Goal: Information Seeking & Learning: Learn about a topic

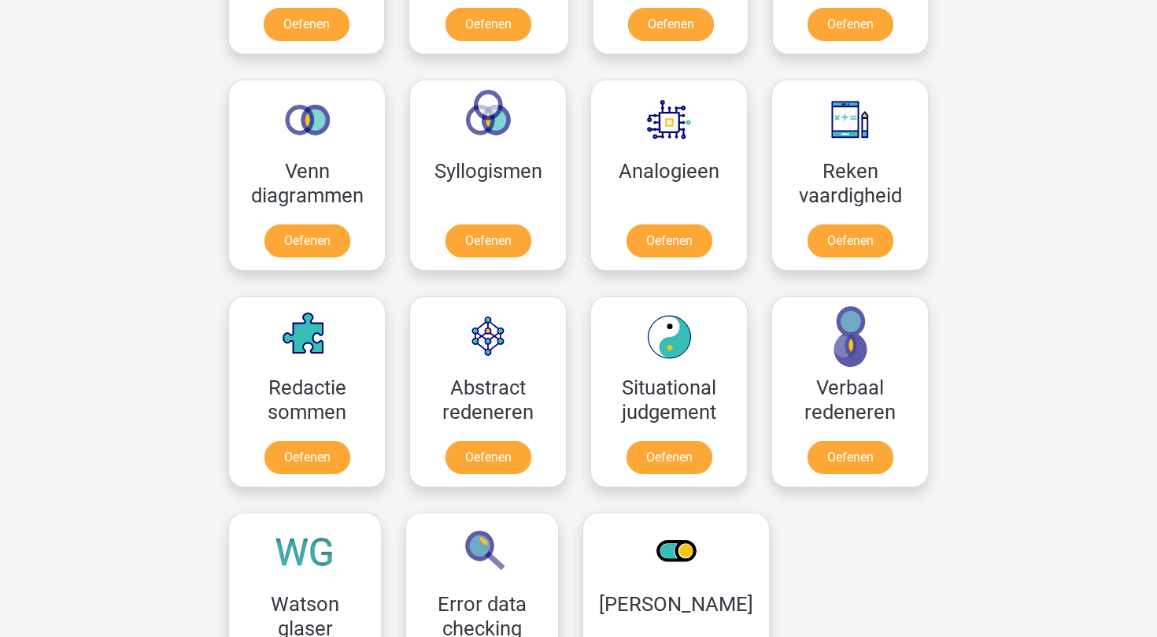
scroll to position [875, 0]
click at [874, 467] on link "Oefenen" at bounding box center [850, 460] width 90 height 35
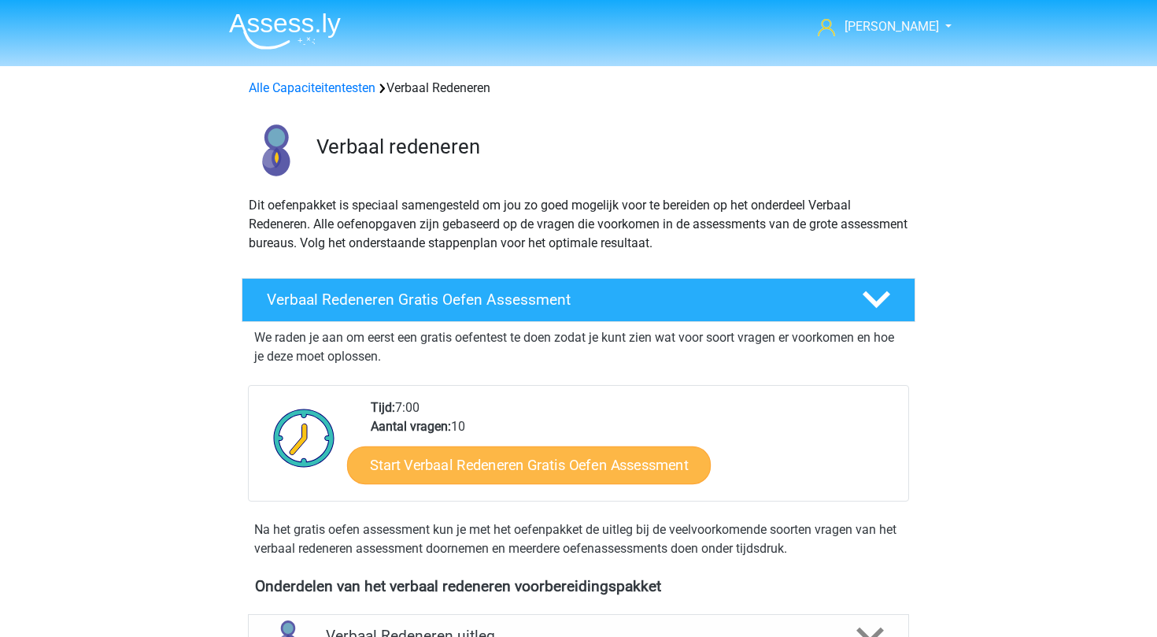
click at [639, 472] on link "Start Verbaal Redeneren Gratis Oefen Assessment" at bounding box center [529, 465] width 364 height 38
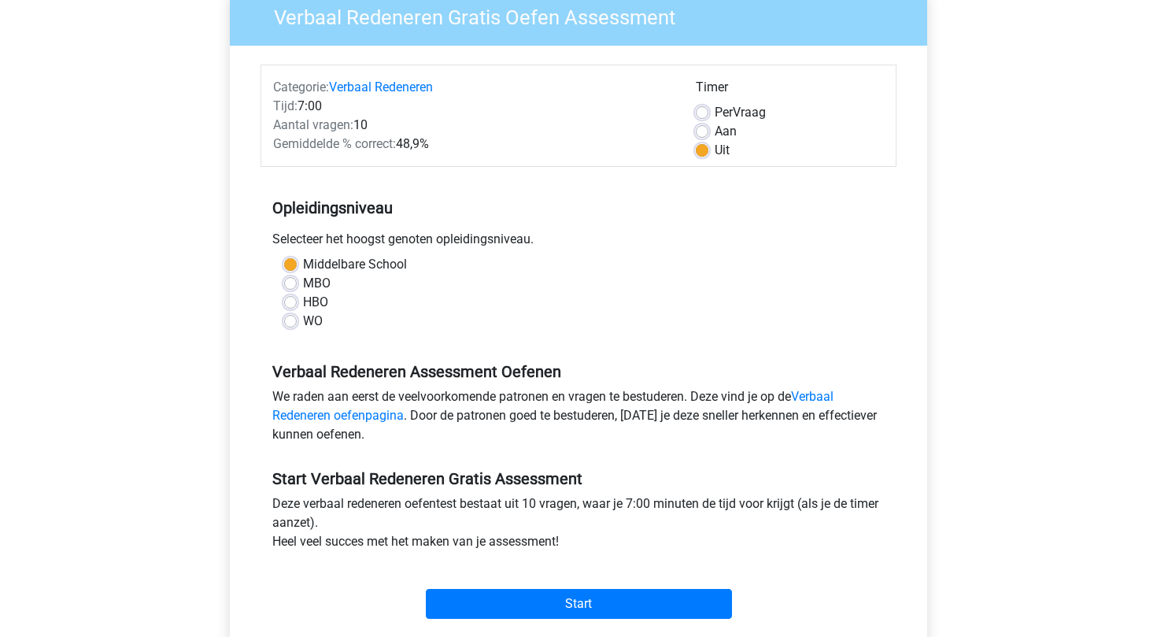
scroll to position [141, 0]
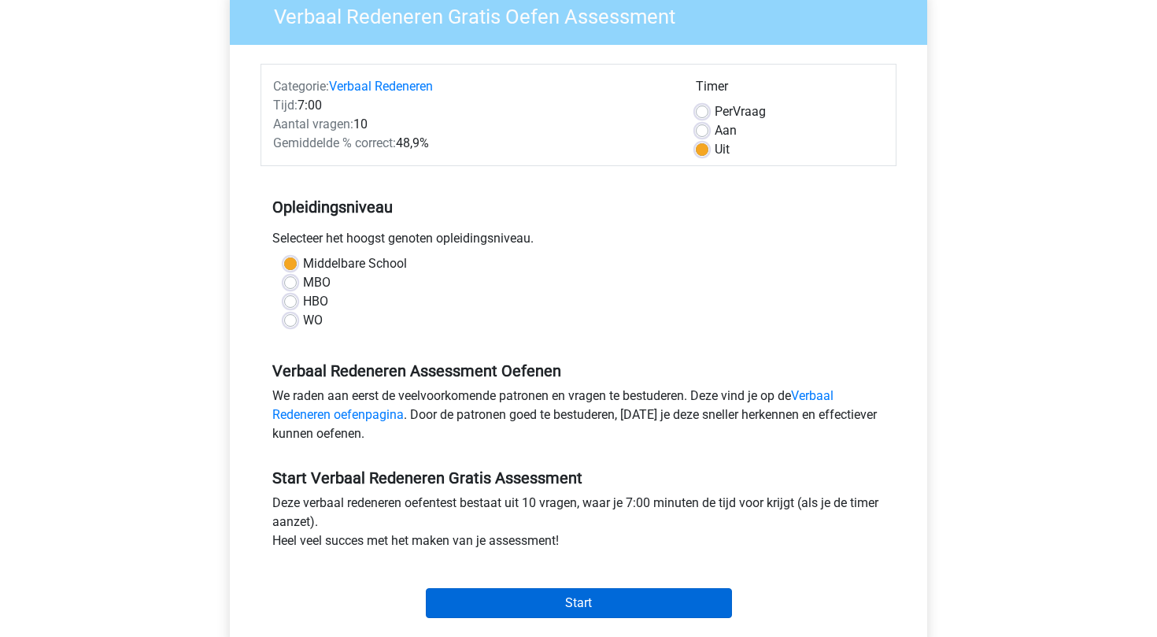
click at [545, 602] on input "Start" at bounding box center [579, 603] width 306 height 30
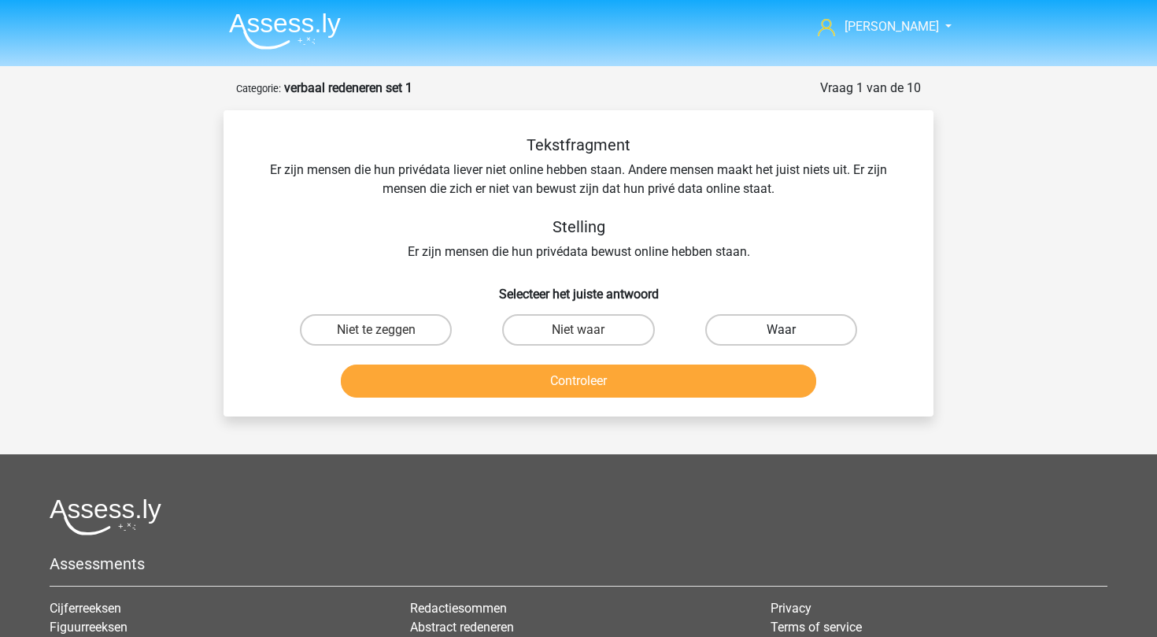
click at [766, 323] on label "Waar" at bounding box center [781, 329] width 152 height 31
click at [781, 330] on input "Waar" at bounding box center [786, 335] width 10 height 10
radio input "true"
click at [704, 385] on button "Controleer" at bounding box center [579, 380] width 476 height 33
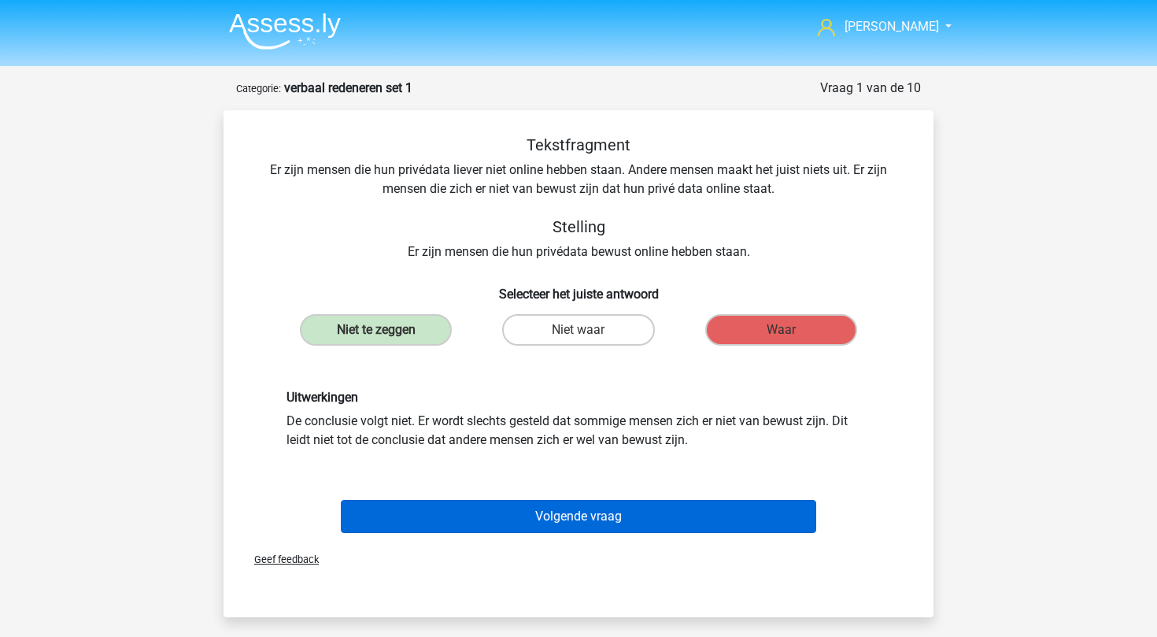
click at [600, 517] on button "Volgende vraag" at bounding box center [579, 516] width 476 height 33
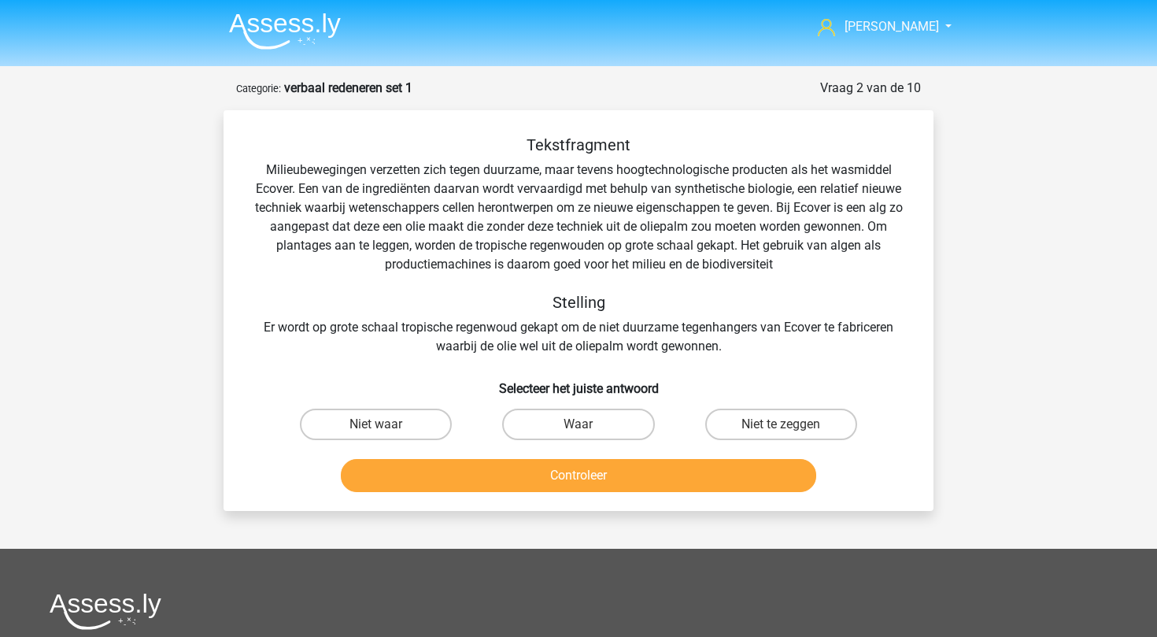
scroll to position [79, 0]
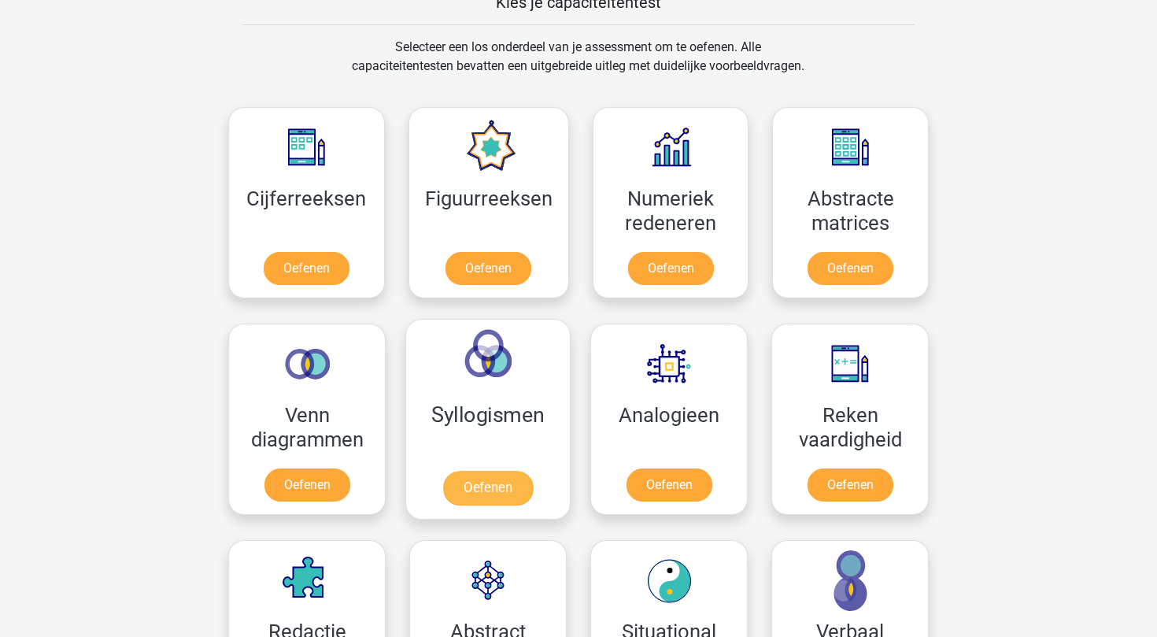
scroll to position [634, 0]
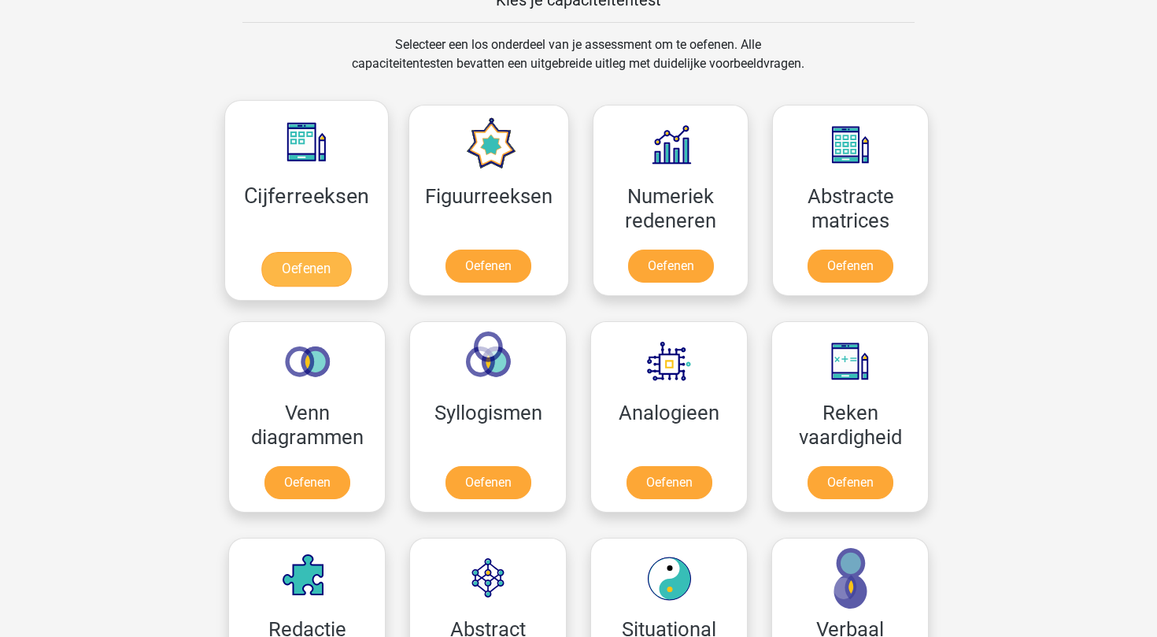
click at [301, 256] on link "Oefenen" at bounding box center [306, 269] width 90 height 35
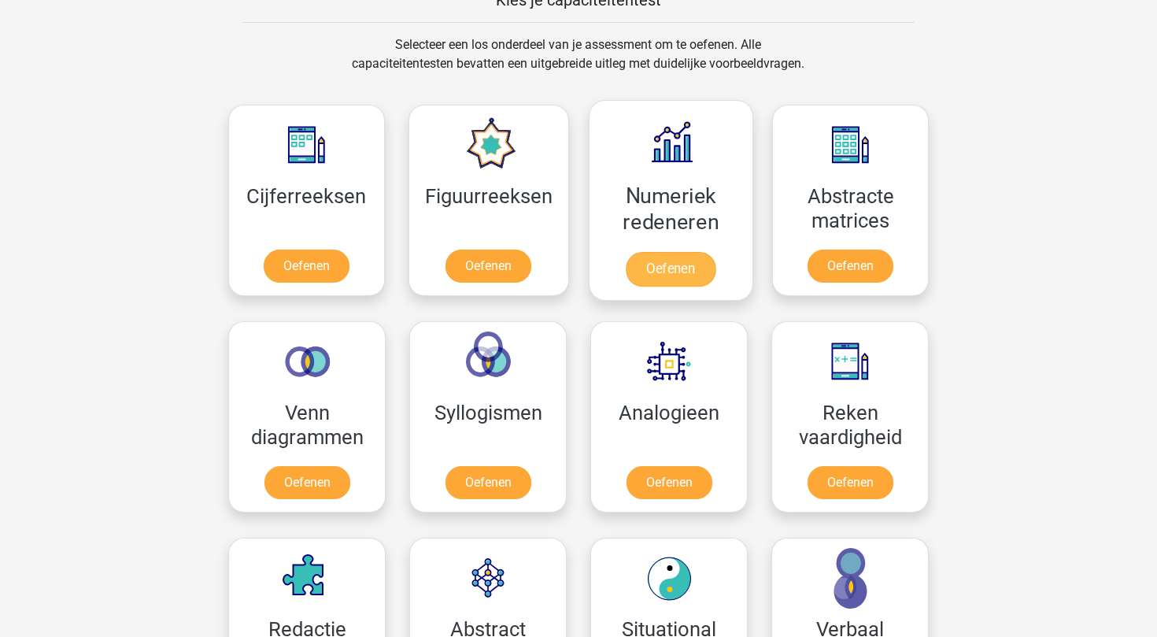
click at [686, 280] on link "Oefenen" at bounding box center [671, 269] width 90 height 35
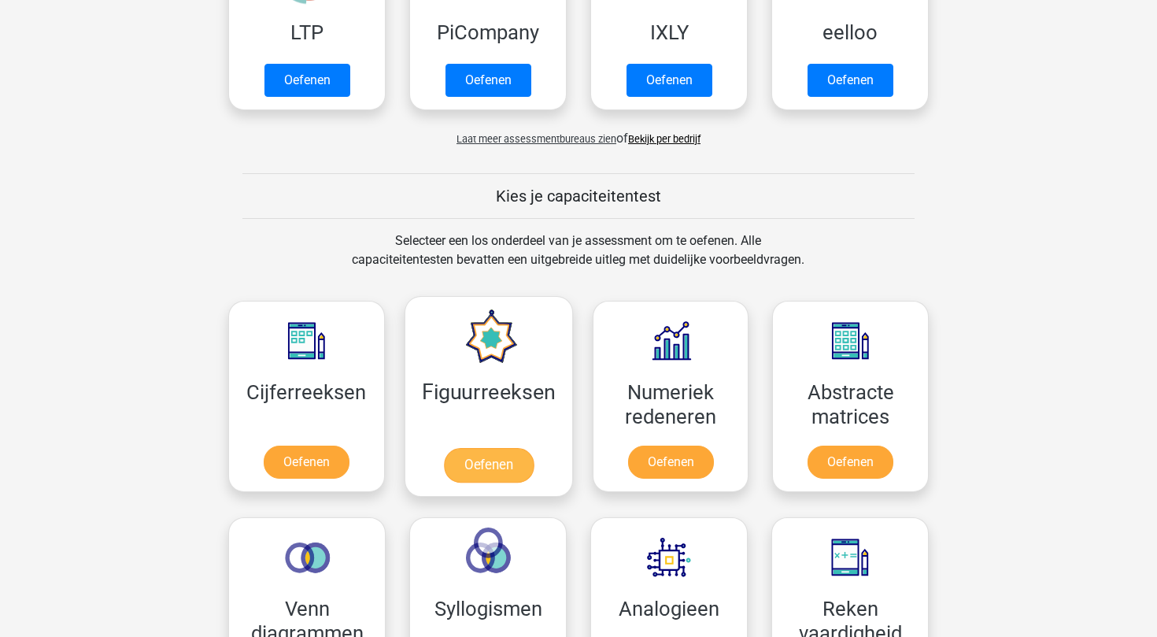
scroll to position [456, 0]
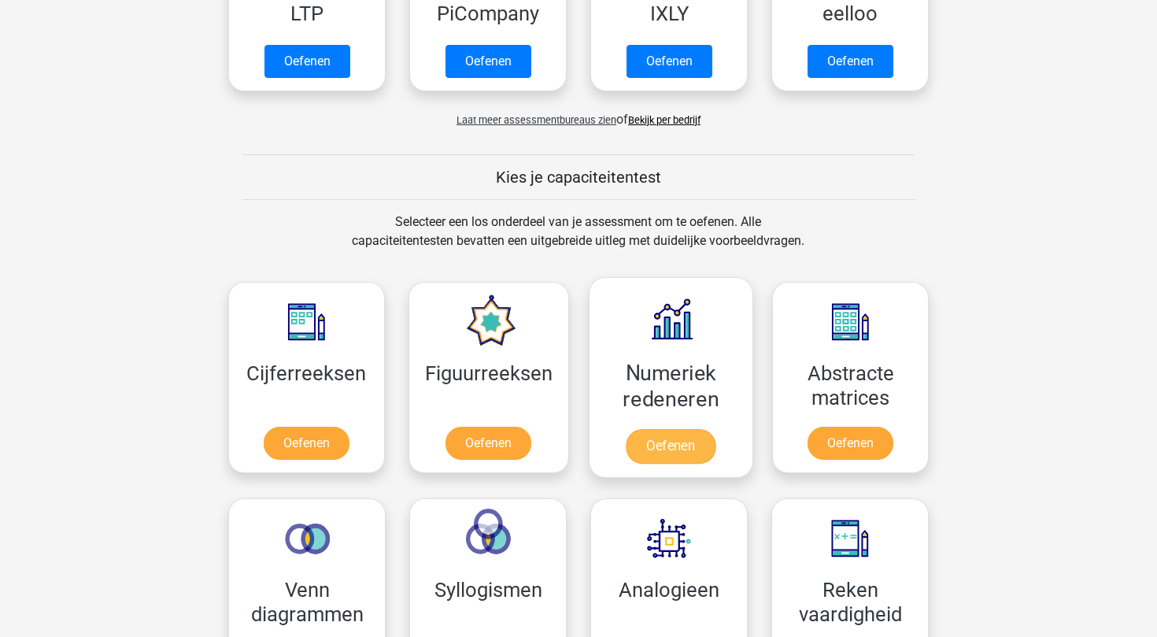
click at [679, 454] on link "Oefenen" at bounding box center [671, 446] width 90 height 35
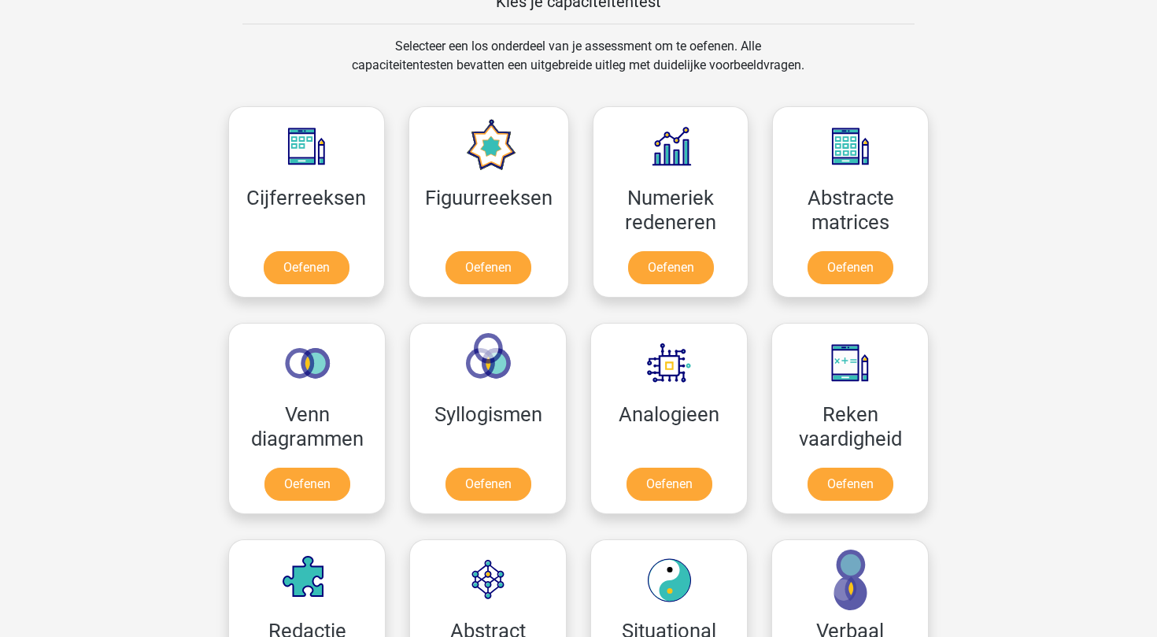
scroll to position [634, 0]
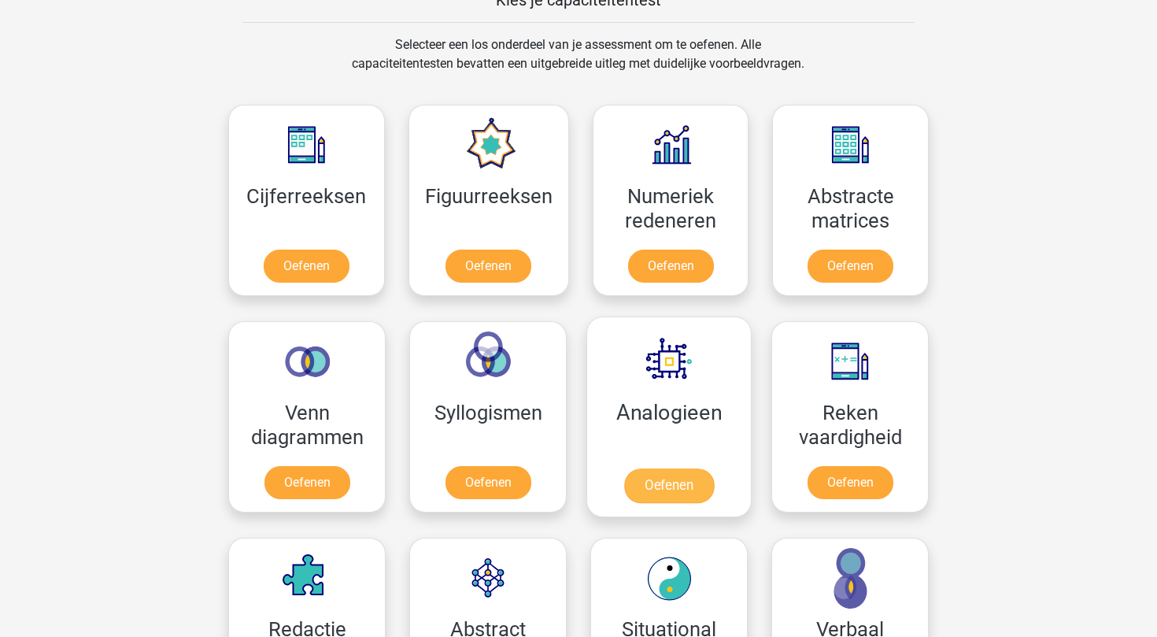
click at [675, 497] on link "Oefenen" at bounding box center [669, 485] width 90 height 35
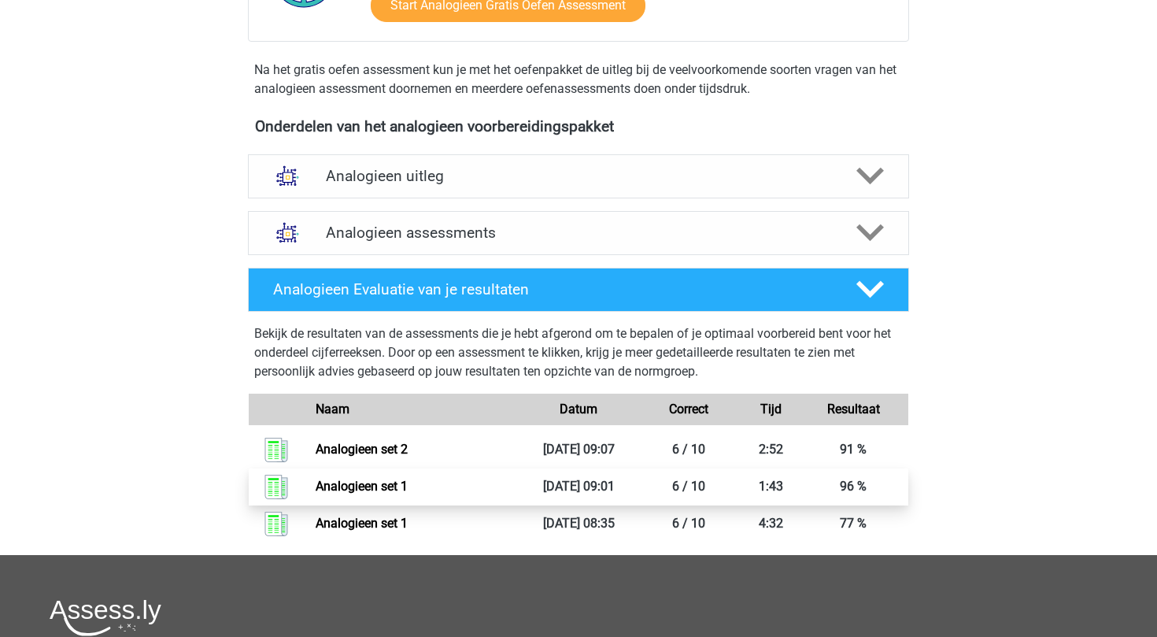
scroll to position [443, 0]
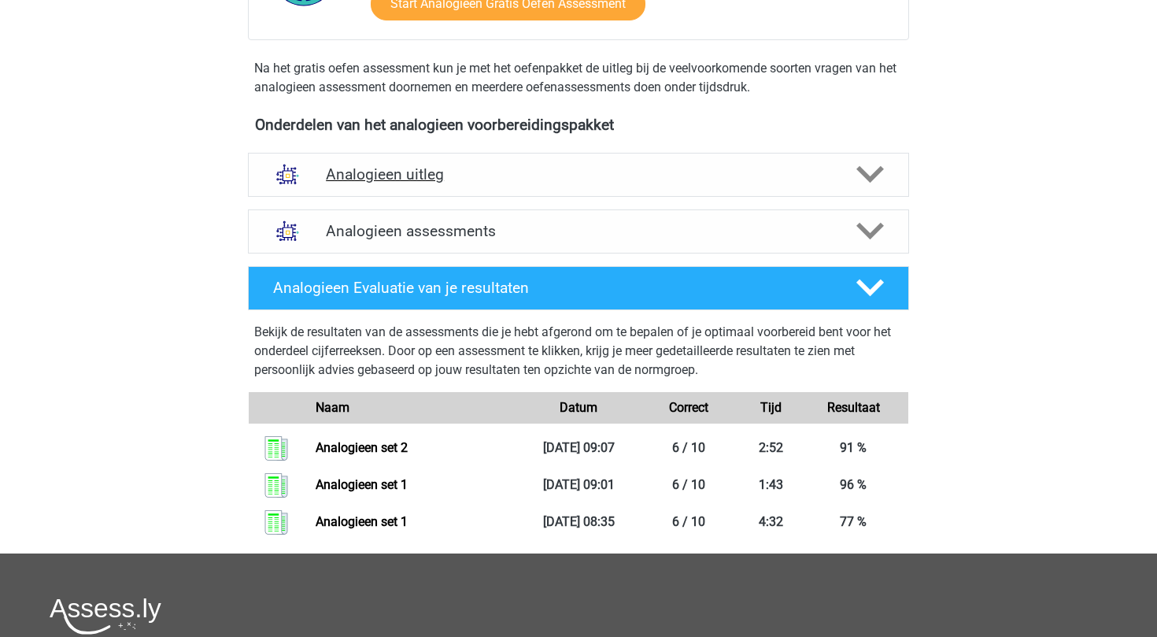
click at [863, 164] on icon at bounding box center [870, 175] width 28 height 28
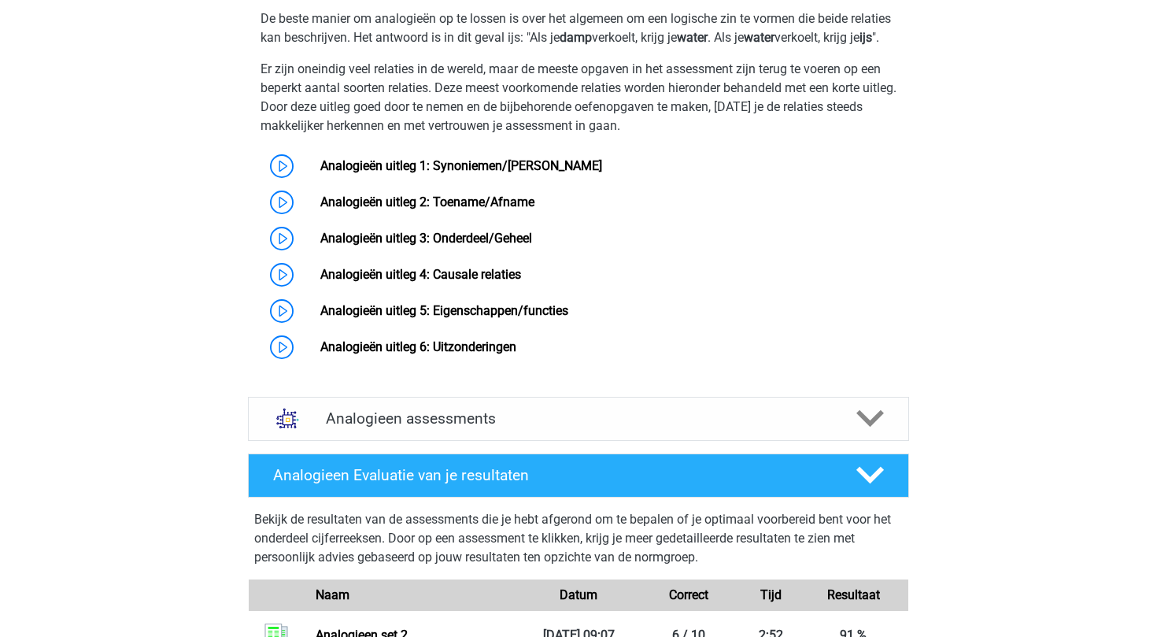
scroll to position [809, 0]
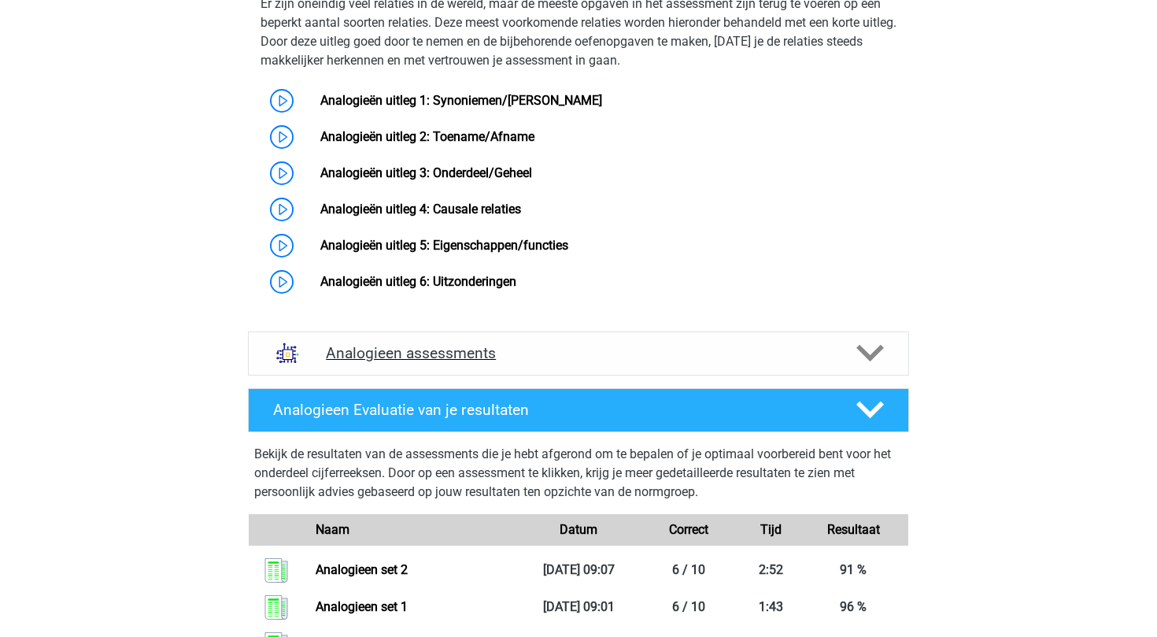
click at [877, 363] on icon at bounding box center [870, 353] width 28 height 28
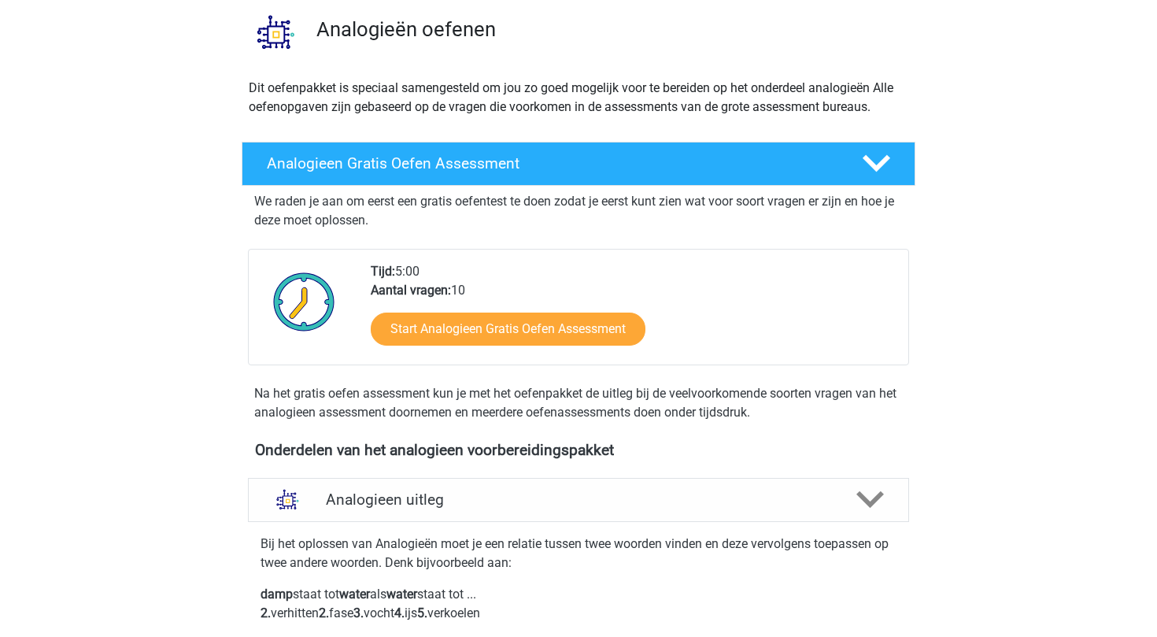
scroll to position [0, 0]
